Goal: Find specific page/section: Find specific page/section

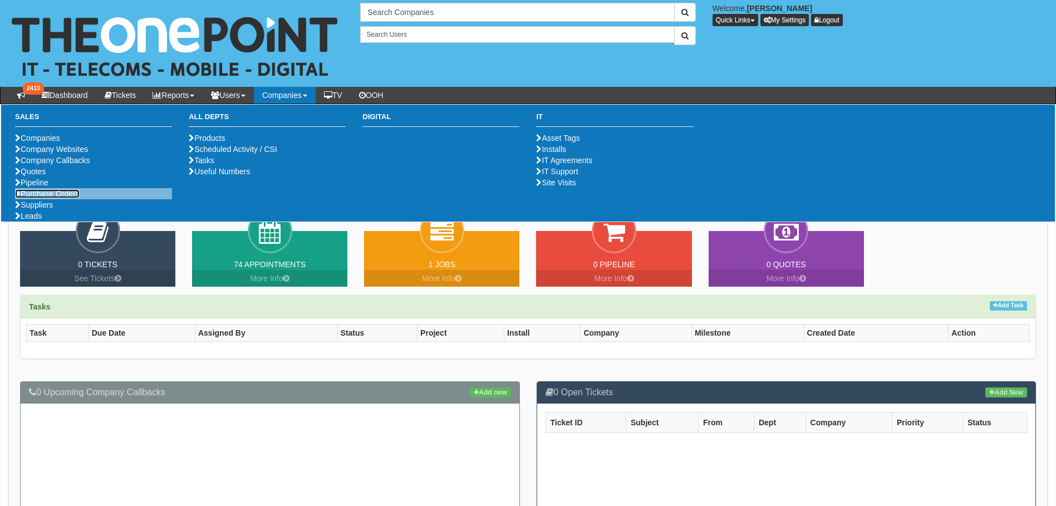
click at [43, 198] on link "Purchase Orders" at bounding box center [47, 193] width 65 height 9
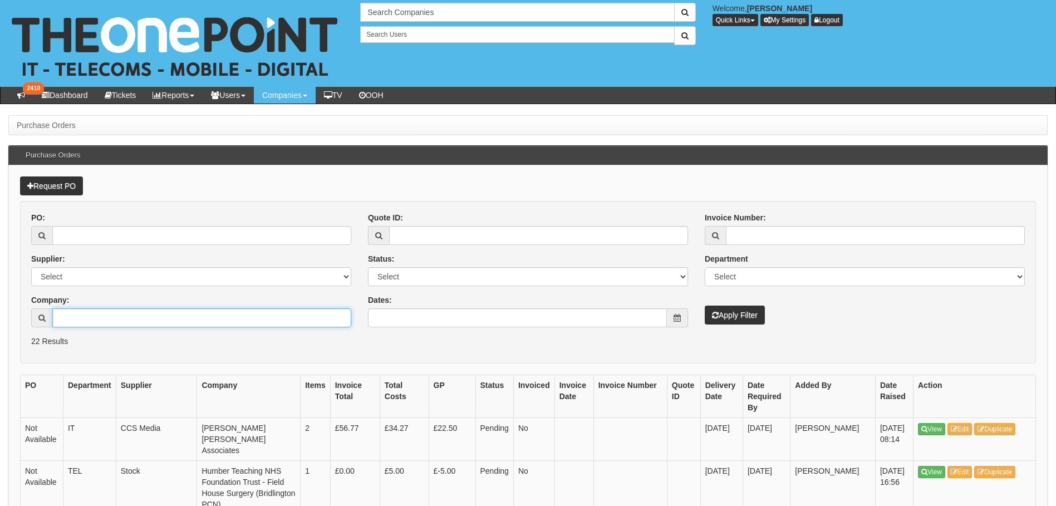
drag, startPoint x: 217, startPoint y: 317, endPoint x: 220, endPoint y: 310, distance: 8.3
click at [219, 319] on input "Company:" at bounding box center [201, 318] width 299 height 19
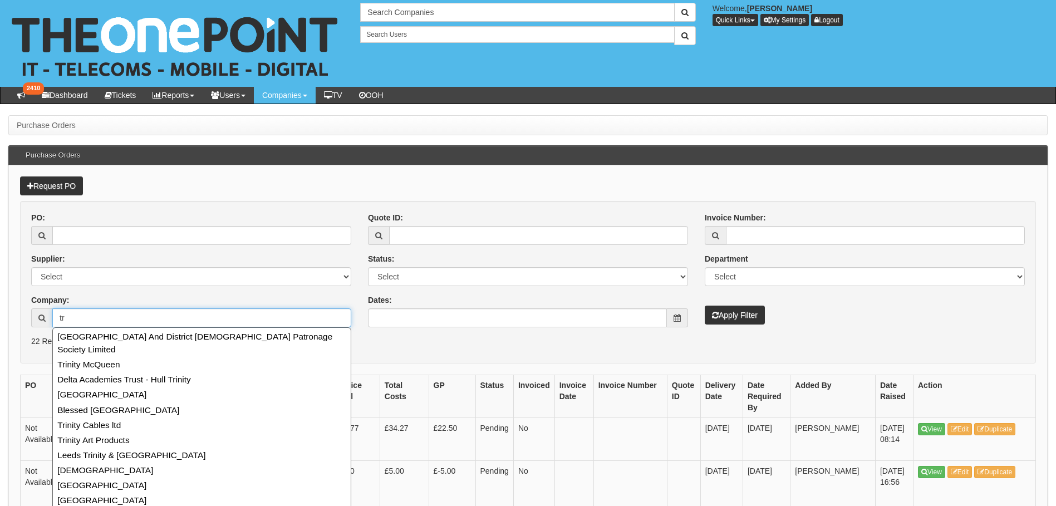
type input "t"
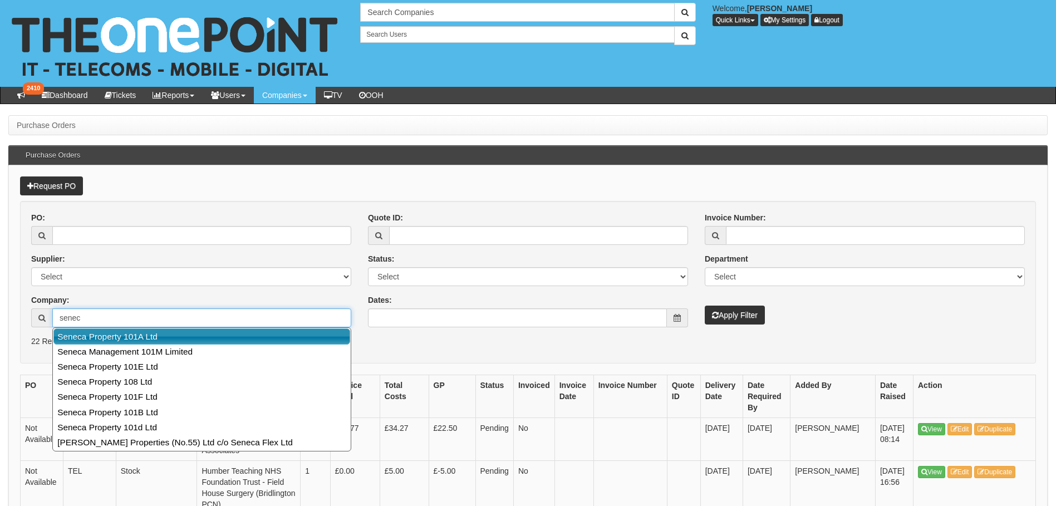
click at [126, 340] on link "Seneca Property 101A Ltd" at bounding box center [201, 337] width 297 height 16
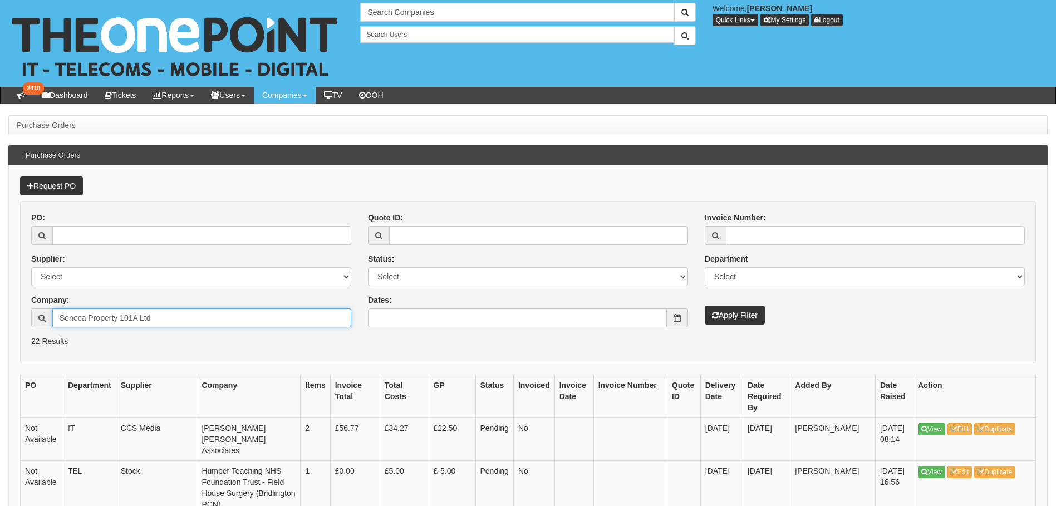
type input "Seneca Property 101A Ltd"
click at [733, 319] on button "Apply Filter" at bounding box center [735, 315] width 60 height 19
